Goal: Find specific page/section: Find specific page/section

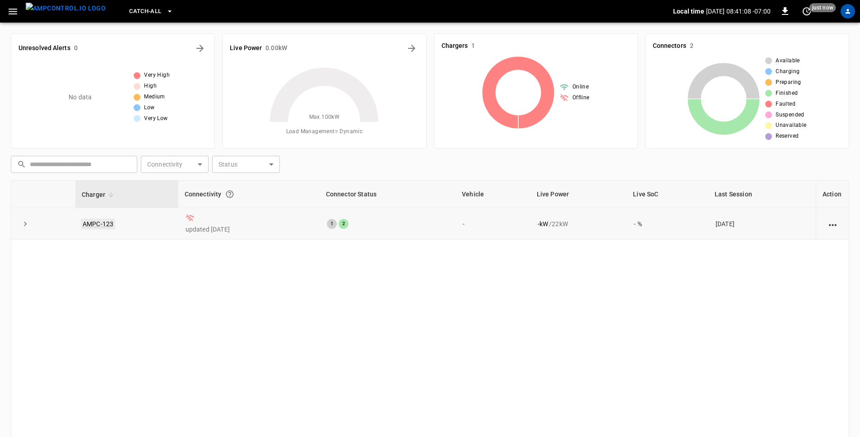
click at [107, 223] on link "AMPC-123" at bounding box center [98, 223] width 34 height 11
